Goal: Information Seeking & Learning: Find specific fact

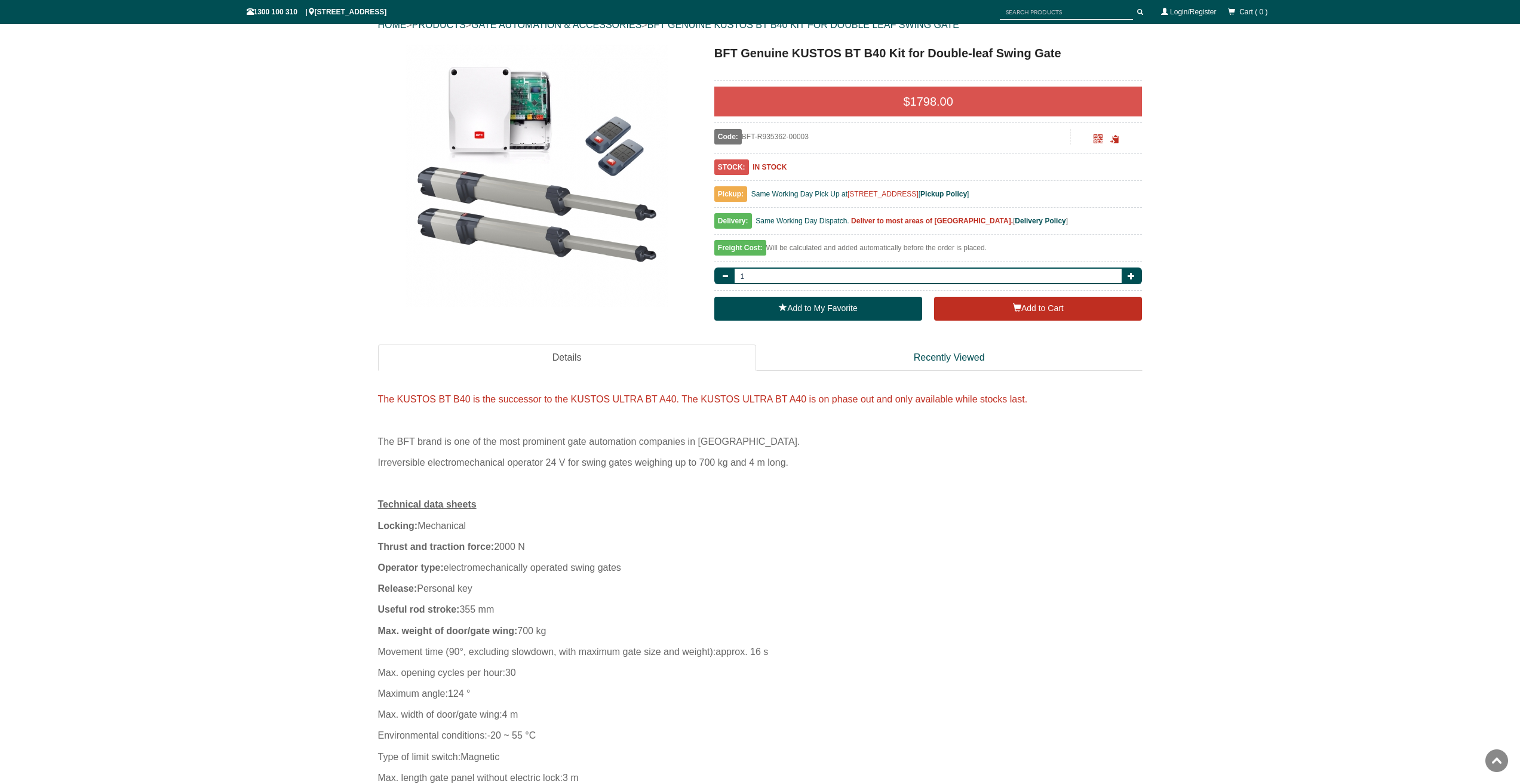
scroll to position [30, 0]
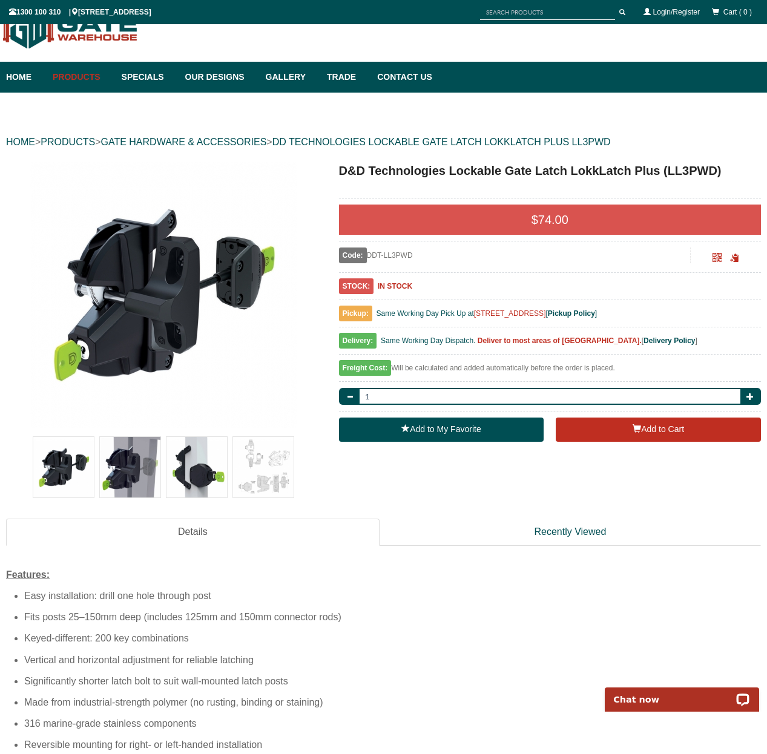
click at [200, 478] on img at bounding box center [196, 467] width 61 height 61
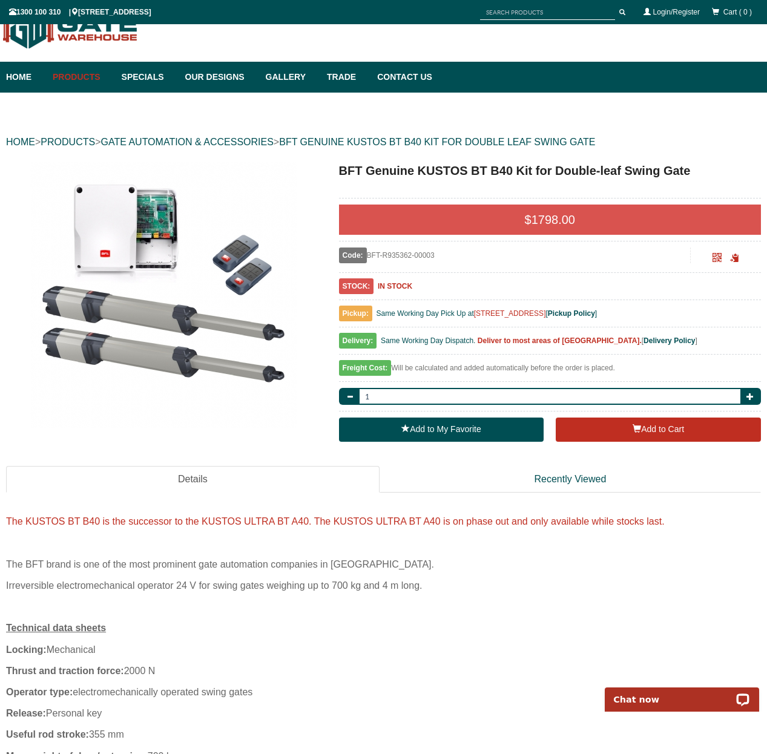
click at [206, 248] on img at bounding box center [163, 295] width 266 height 266
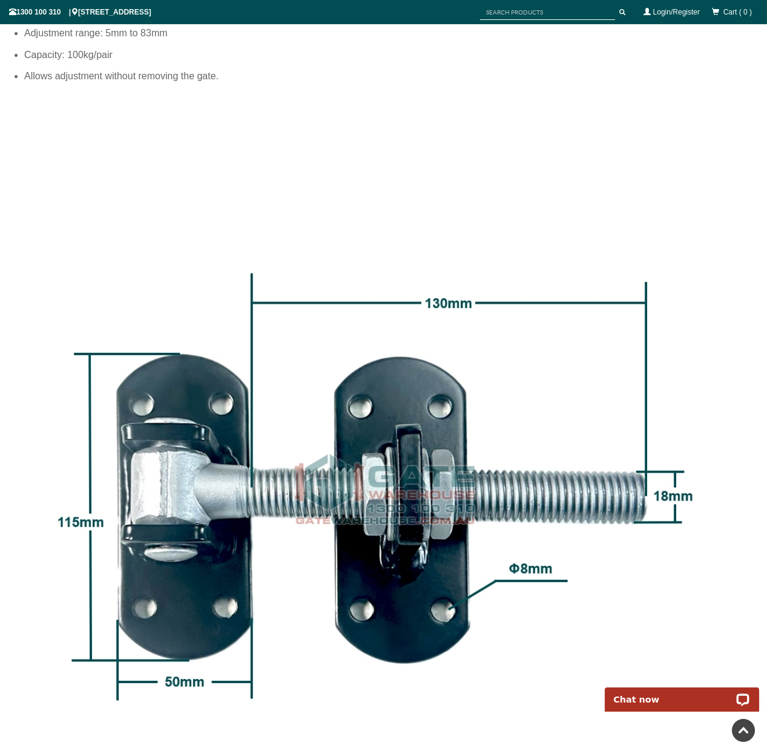
scroll to position [605, 0]
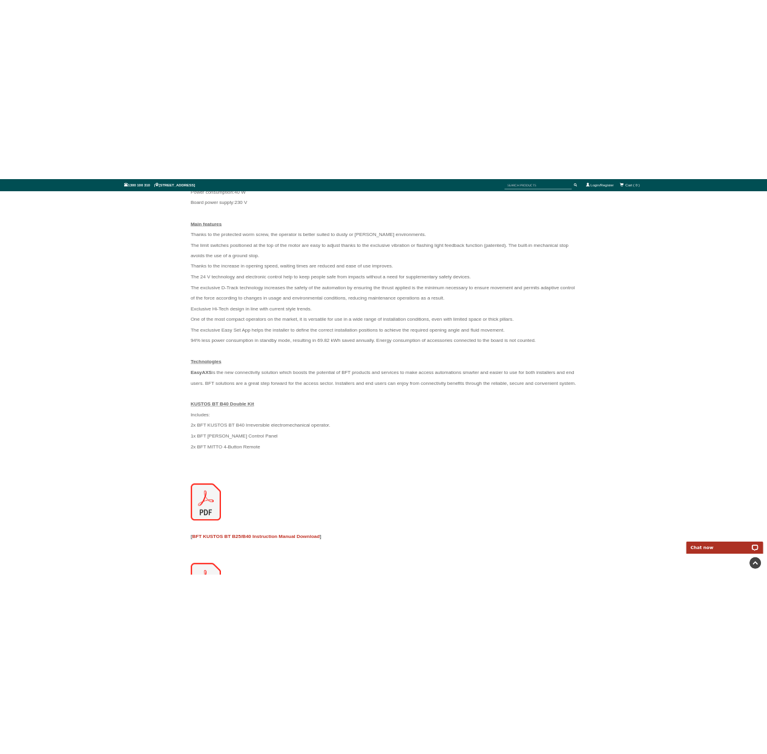
scroll to position [1059, 0]
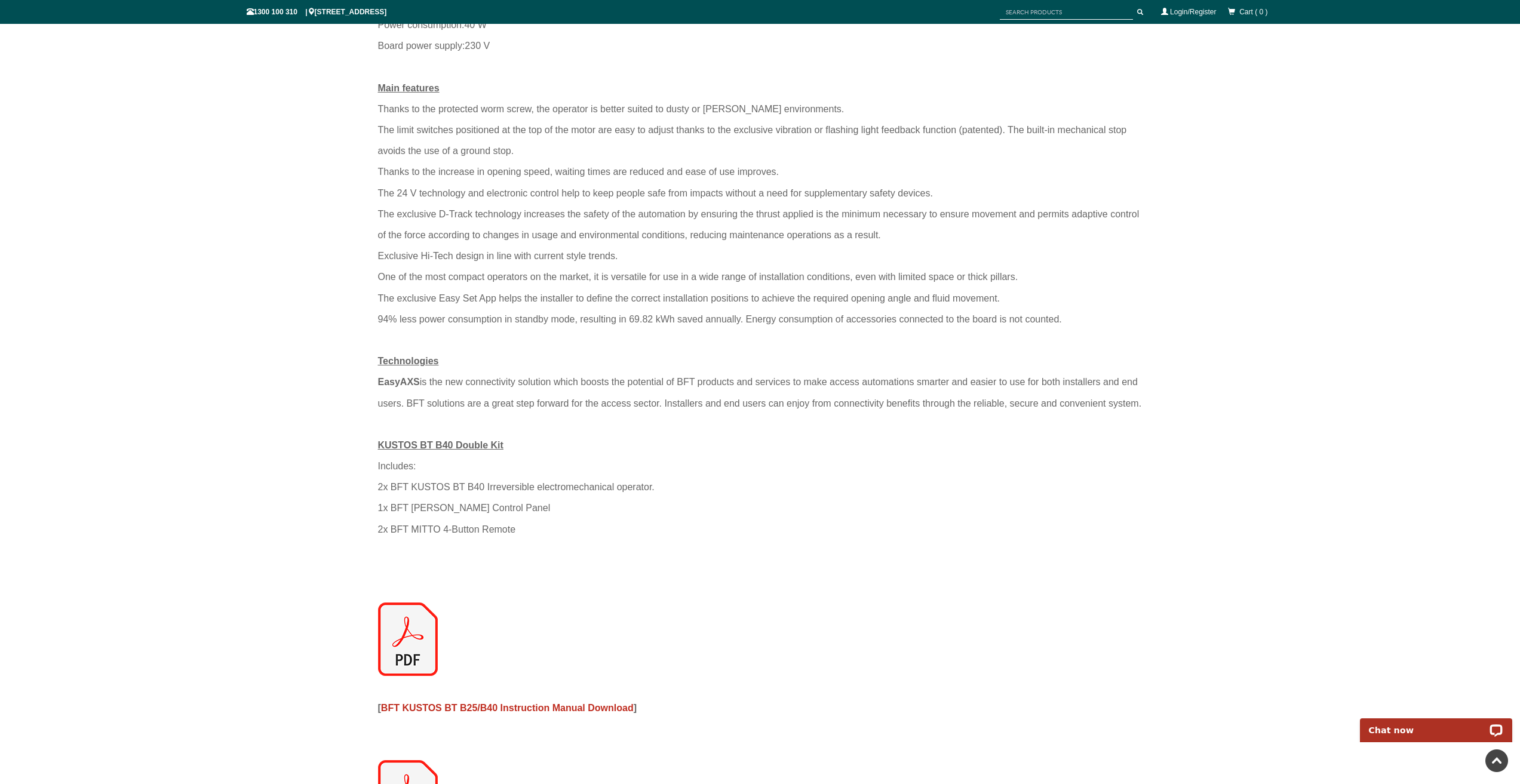
click at [411, 656] on img at bounding box center [407, 639] width 60 height 73
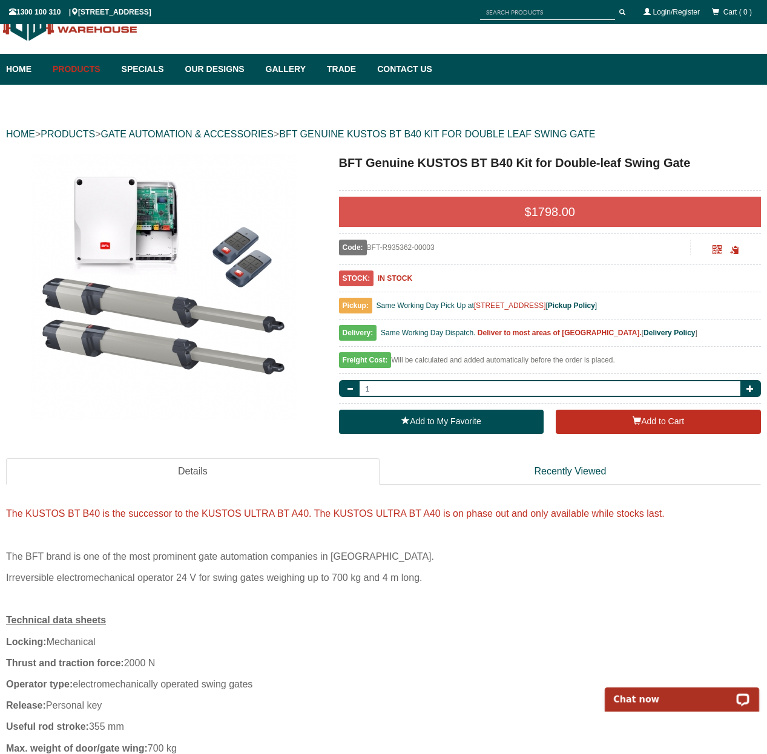
scroll to position [0, 0]
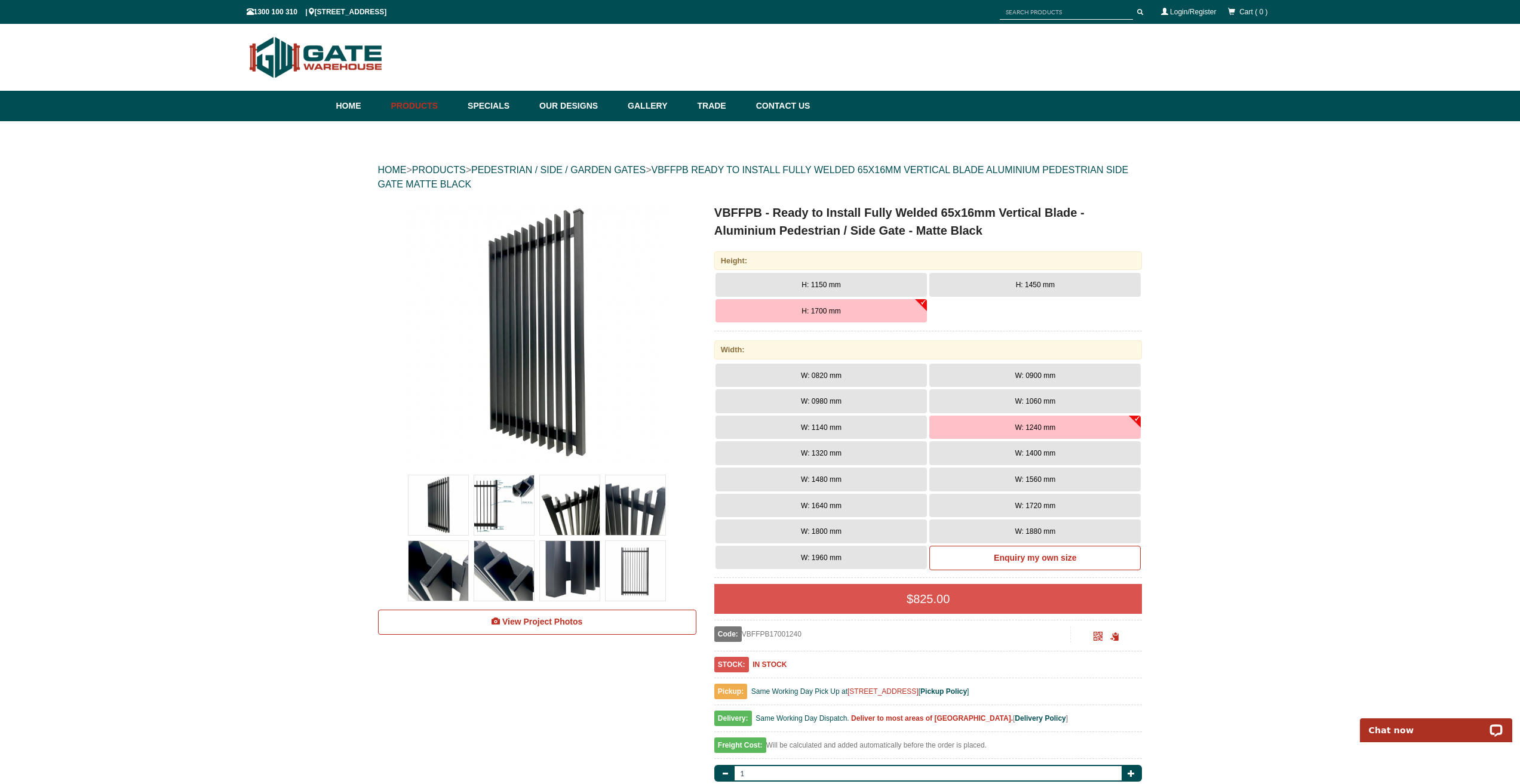
click at [1031, 7] on input "text" at bounding box center [1065, 12] width 133 height 15
paste input "BFT-N735002-00001"
type input "BFT-N735002-00001"
click at [1131, 5] on button "submit" at bounding box center [1140, 12] width 18 height 15
click at [485, 512] on img at bounding box center [504, 505] width 60 height 60
